Goal: Find specific page/section: Find specific page/section

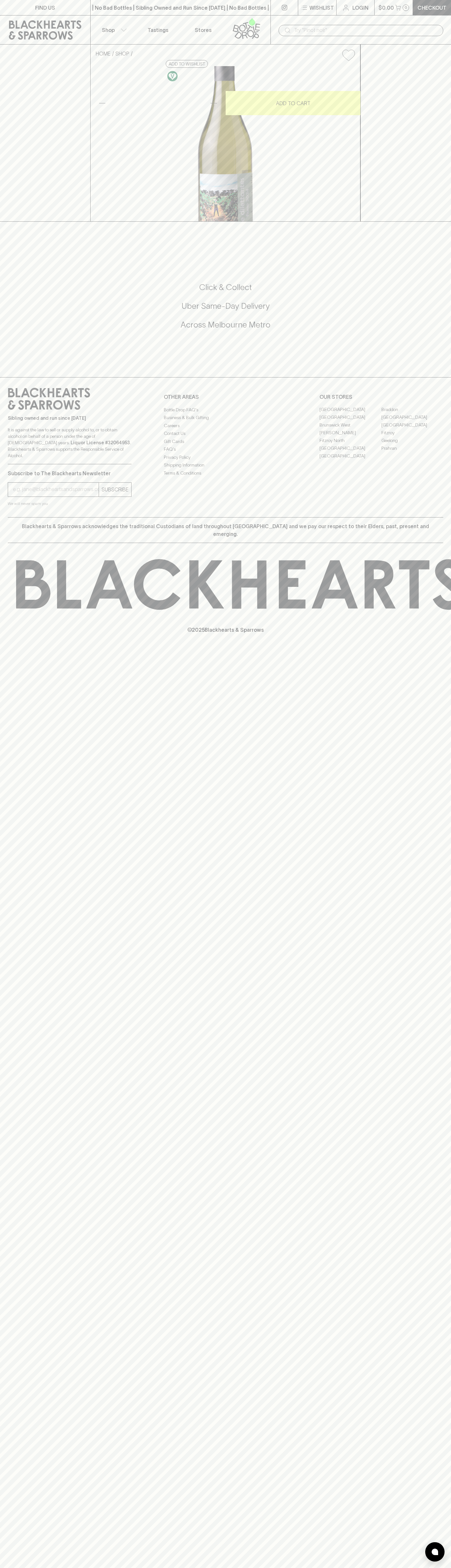
click at [44, 20] on link at bounding box center [44, 30] width 90 height 29
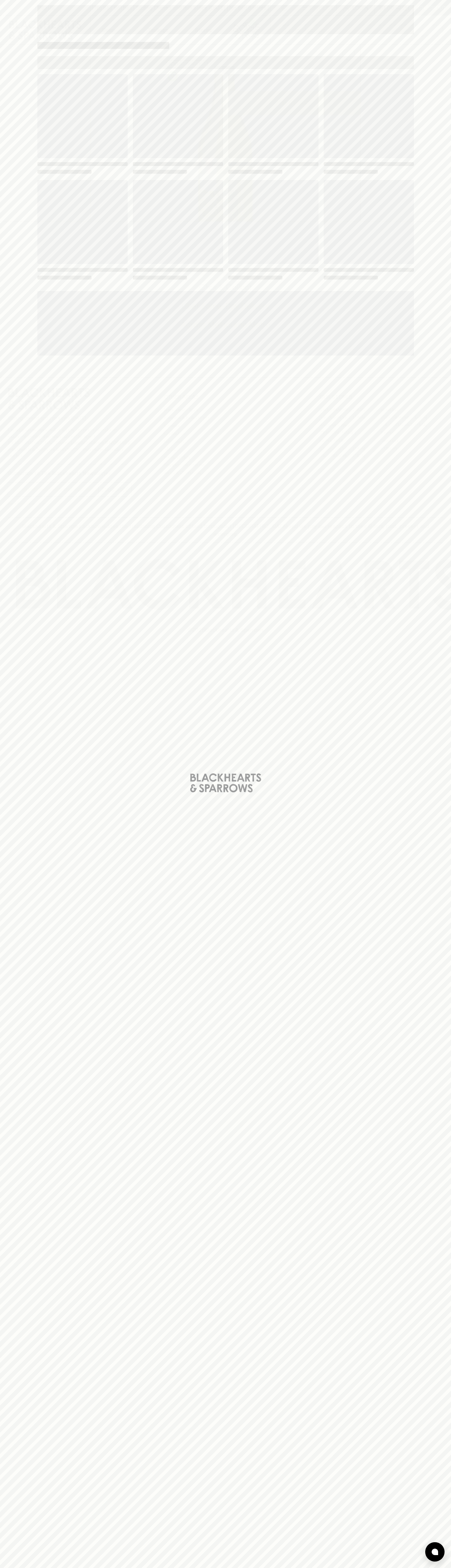
click at [350, 1568] on html "FIND US | No Bad Bottles | Sibling Owned and Run Since [DATE] | No Bad Bottles …" at bounding box center [225, 784] width 451 height 1568
click at [31, 1256] on div "Loading" at bounding box center [225, 784] width 451 height 1568
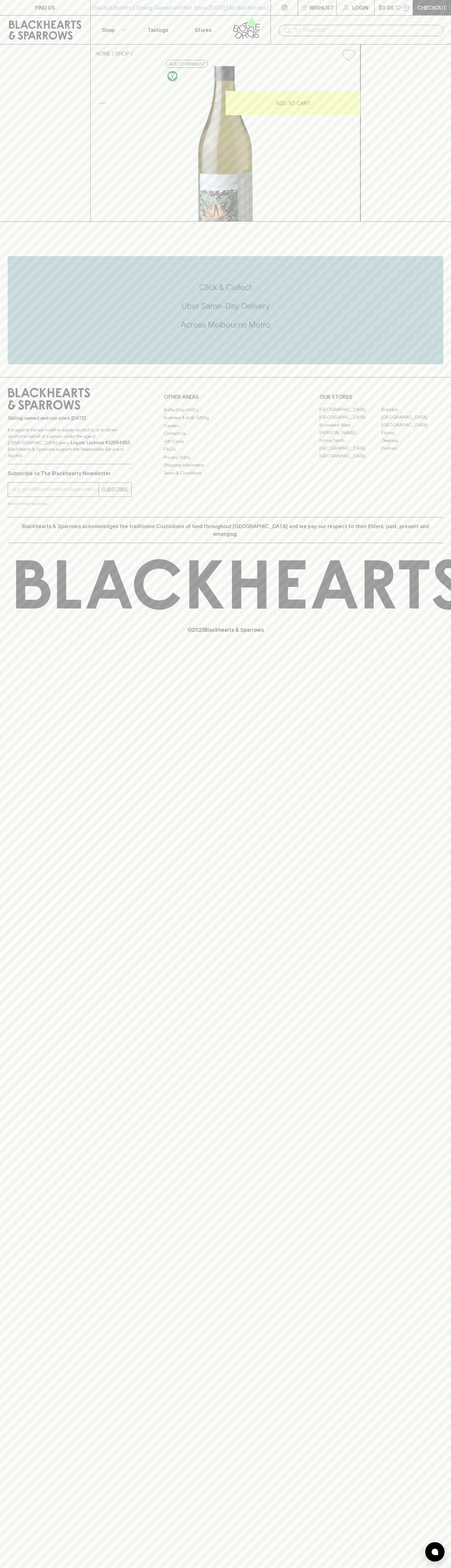
click at [350, 414] on link "[GEOGRAPHIC_DATA]" at bounding box center [350, 410] width 62 height 8
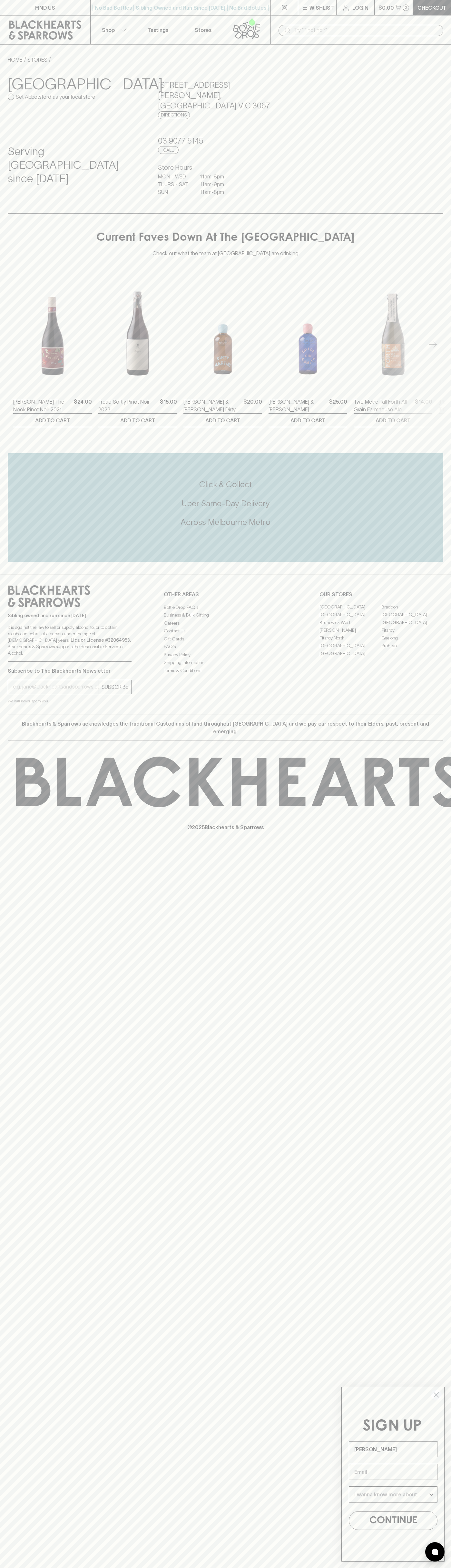
type input "John Smith"
